Goal: Transaction & Acquisition: Purchase product/service

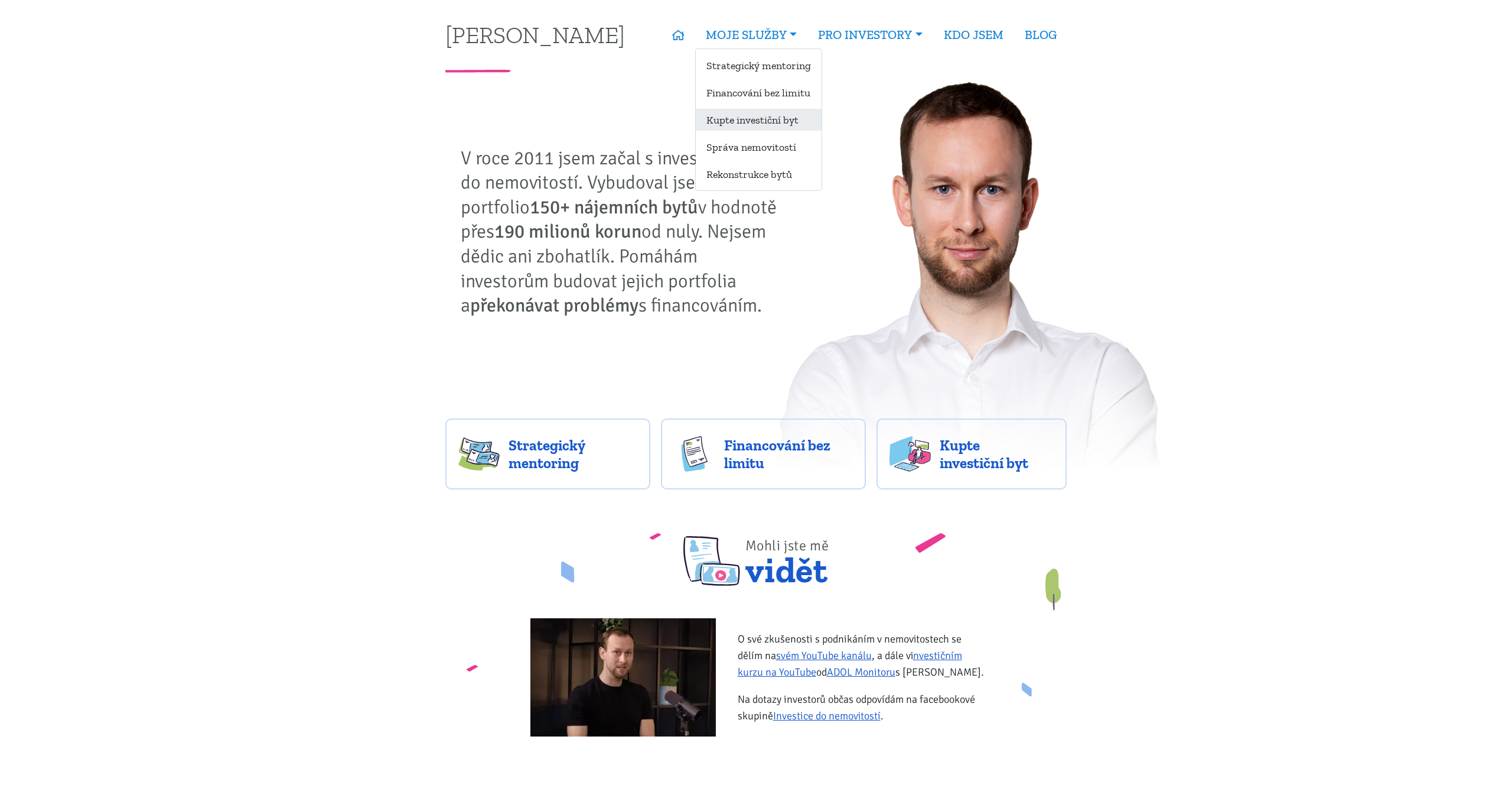
click at [765, 116] on link "Kupte investiční byt" at bounding box center [759, 120] width 126 height 21
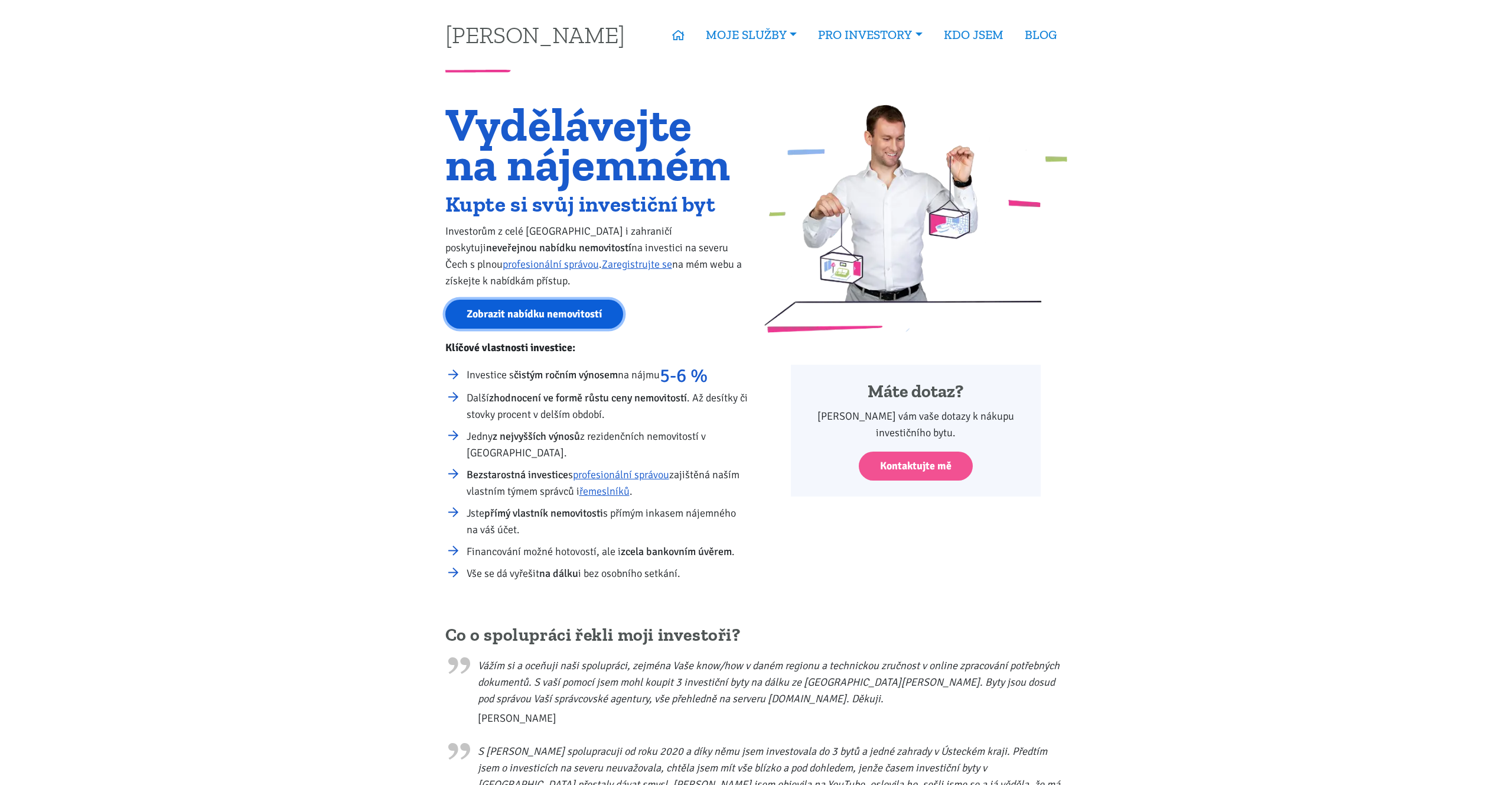
click at [547, 308] on link "Zobrazit nabídku nemovitostí" at bounding box center [534, 314] width 178 height 29
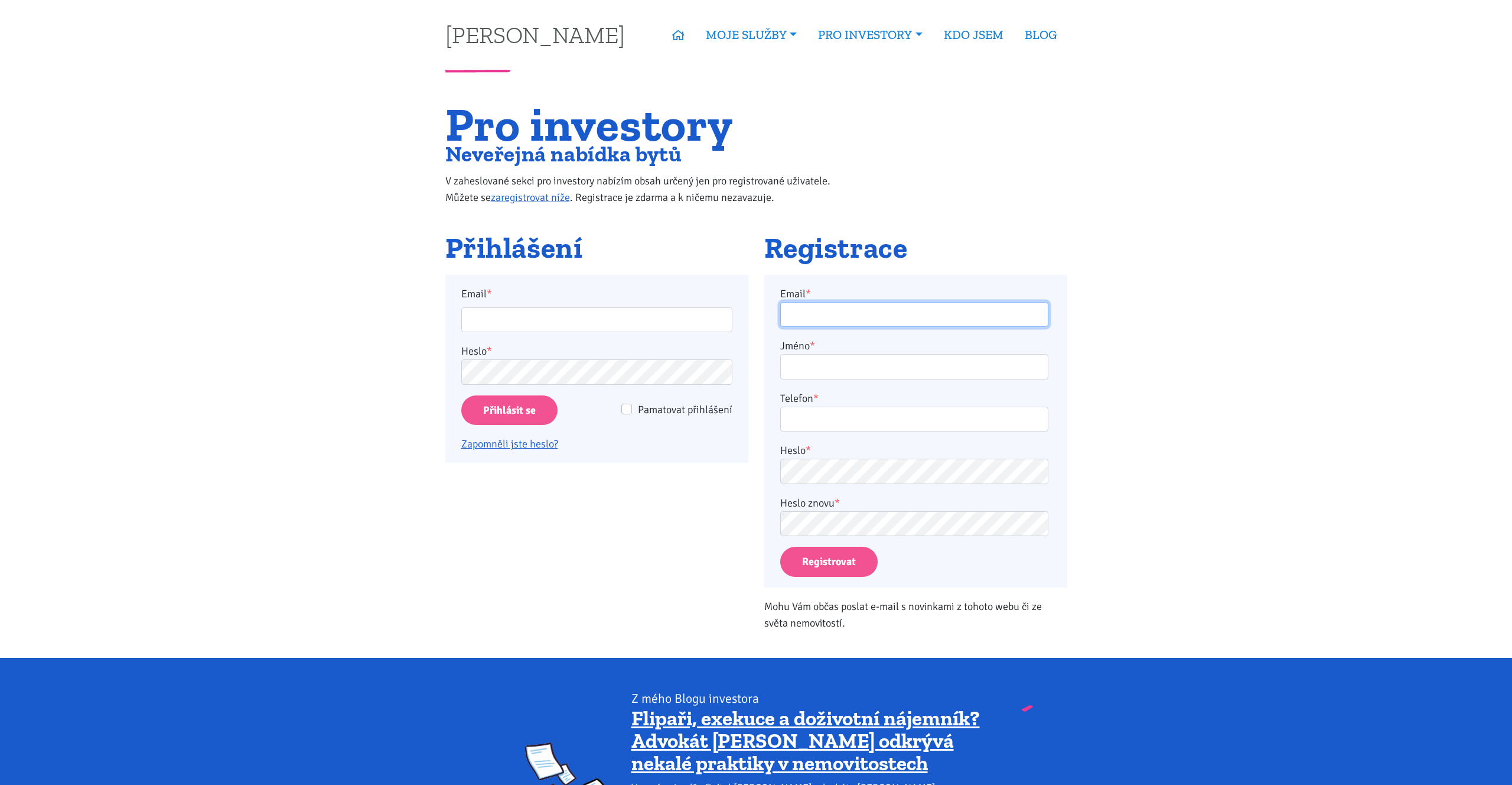
type input "roman.sterly@gmail.com"
click at [547, 312] on input "roman.sterly@gmail.com" at bounding box center [597, 320] width 271 height 25
click at [525, 405] on input "Přihlásit se" at bounding box center [510, 411] width 96 height 30
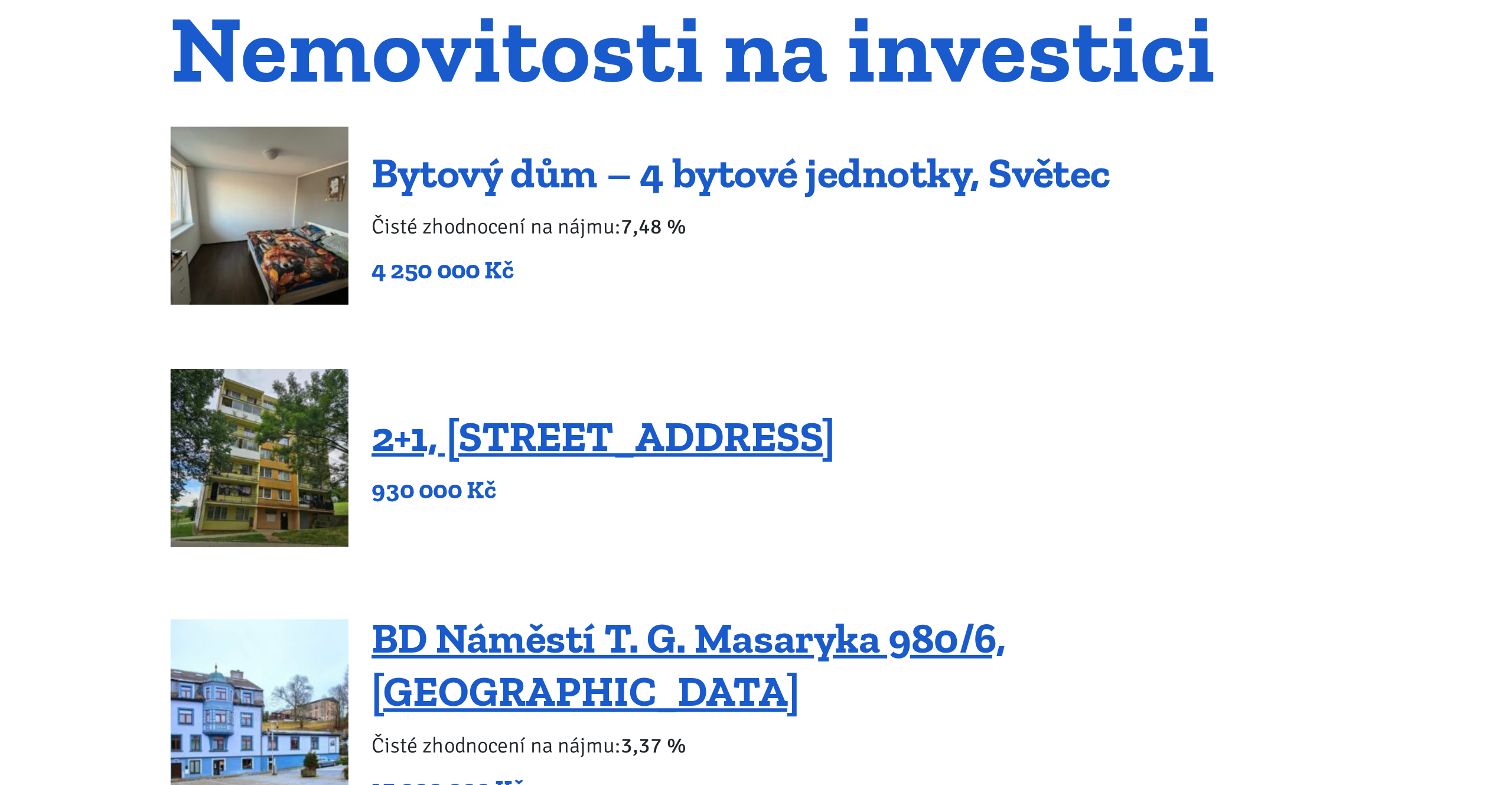
click at [745, 216] on link "Bytový dům – 4 bytové jednotky, Světec" at bounding box center [730, 213] width 368 height 25
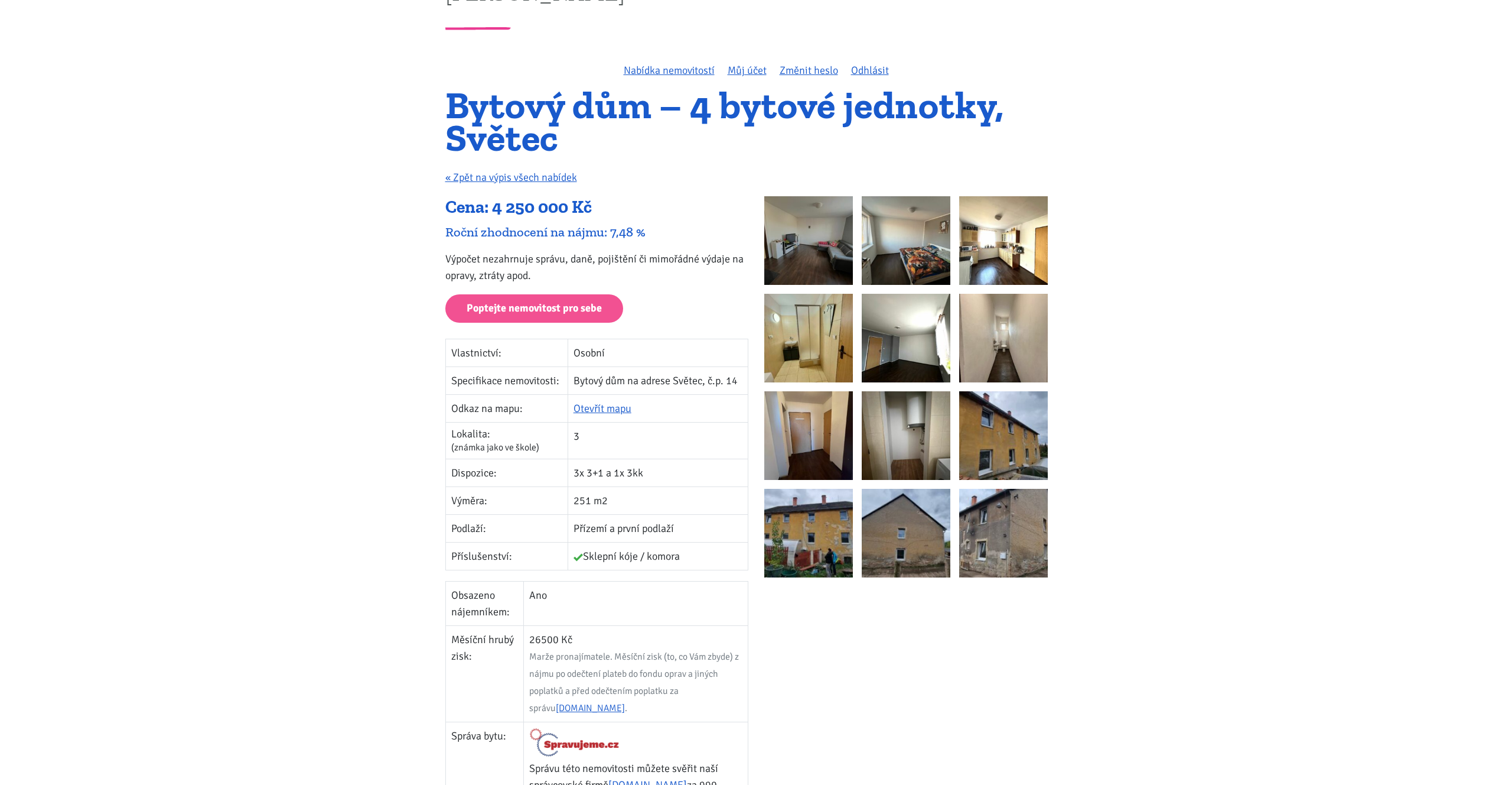
scroll to position [46, 0]
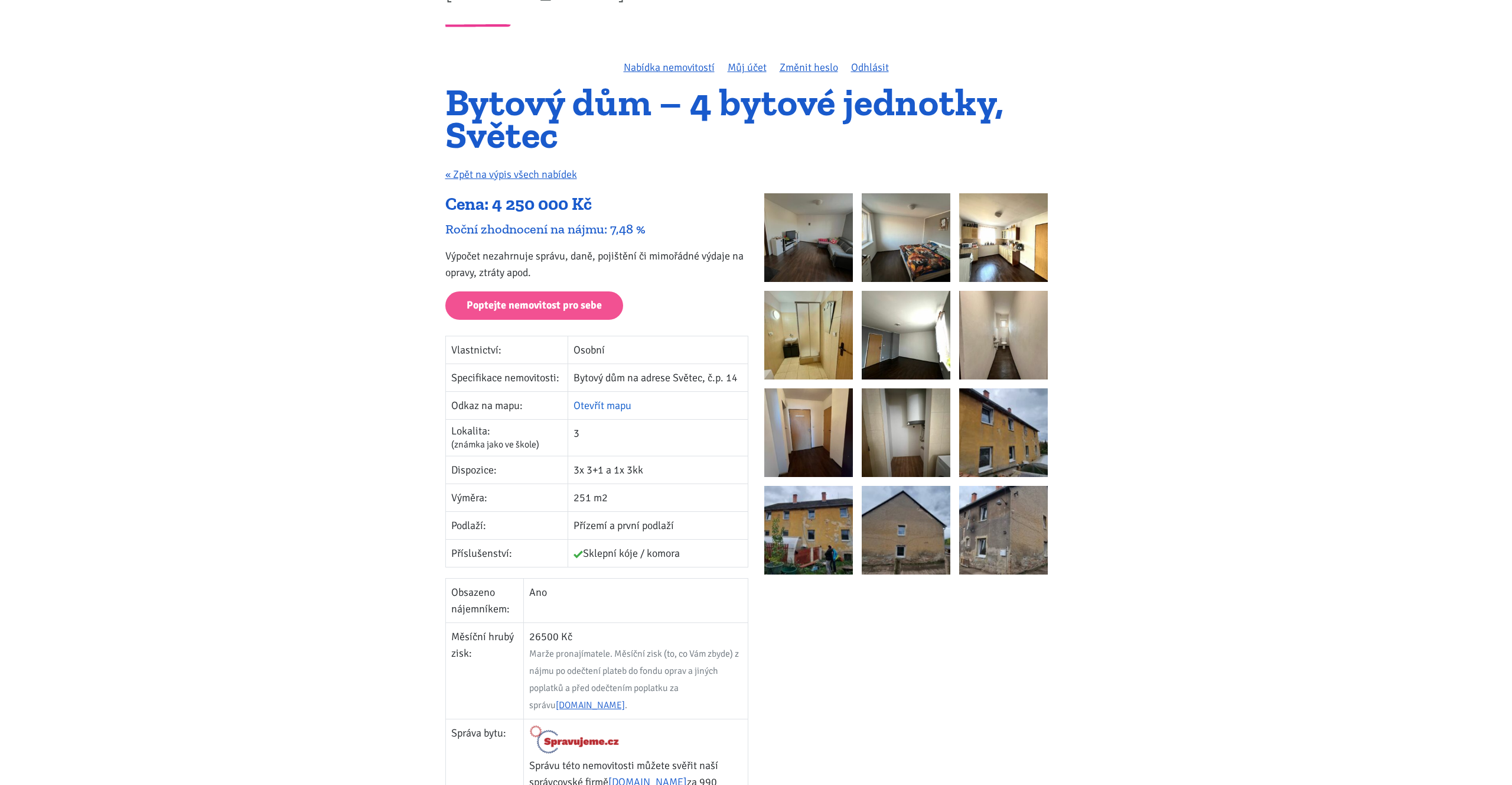
click at [602, 403] on link "Otevřít mapu" at bounding box center [602, 405] width 58 height 13
click at [839, 246] on img at bounding box center [808, 237] width 88 height 88
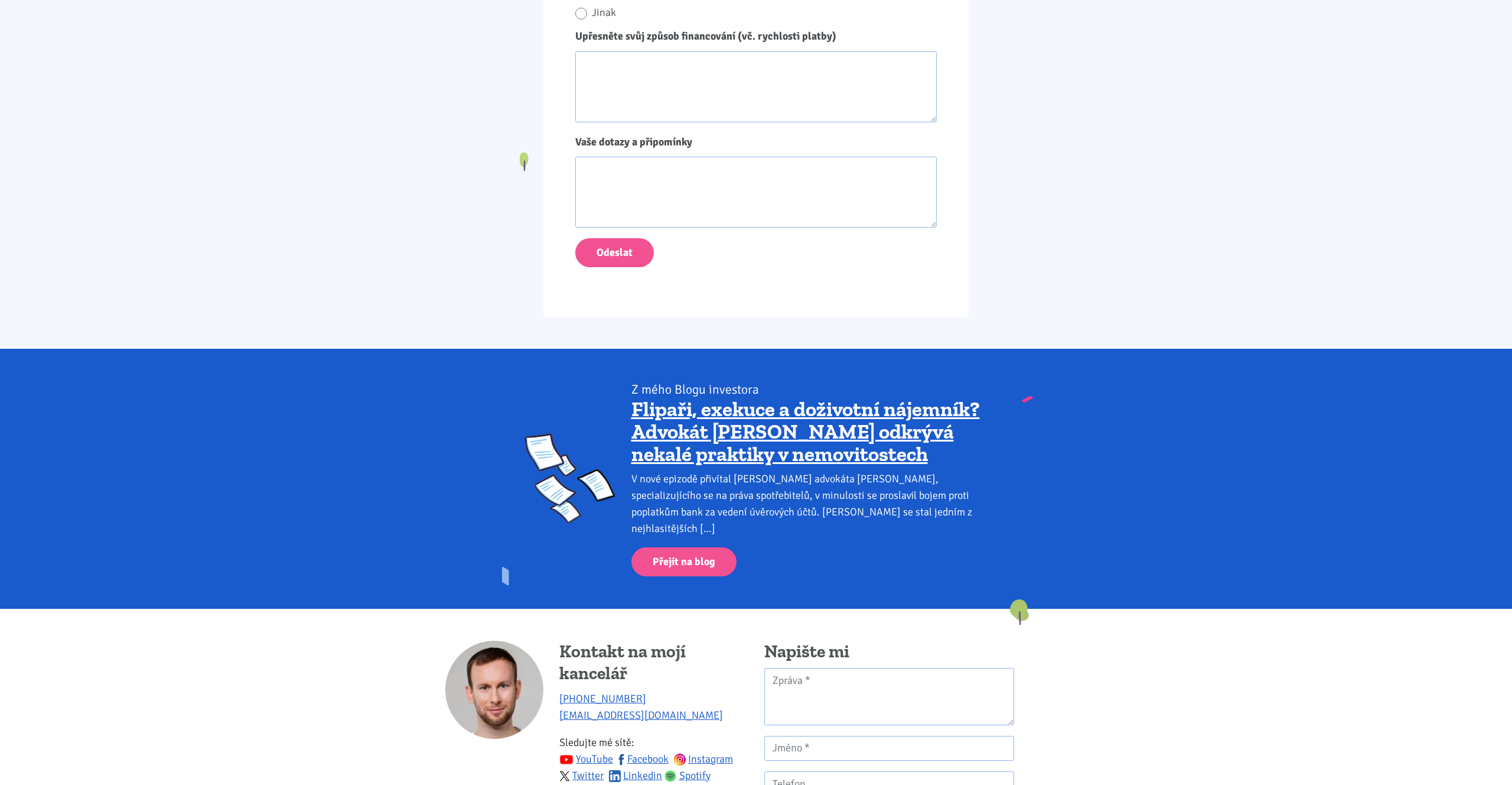
scroll to position [2327, 0]
